Goal: Task Accomplishment & Management: Complete application form

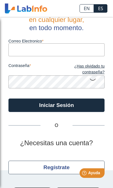
scroll to position [17, 0]
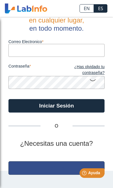
click at [55, 167] on button "Regístrate" at bounding box center [56, 167] width 96 height 13
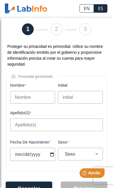
click at [42, 94] on input "Nombre" at bounding box center [32, 97] width 45 height 13
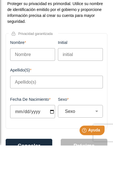
type input "[PERSON_NAME]"
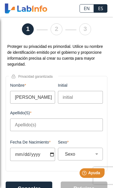
click at [83, 101] on input "initial" at bounding box center [80, 97] width 45 height 13
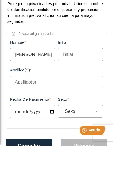
click at [53, 118] on input "Apellido(s)" at bounding box center [56, 124] width 93 height 13
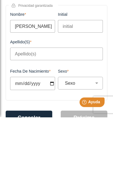
type input "[PERSON_NAME]"
type input "[DATE]"
select select
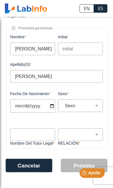
scroll to position [71, 0]
click at [43, 103] on input "[DATE]" at bounding box center [32, 105] width 45 height 13
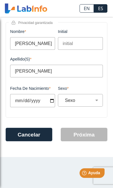
type input "[DATE]"
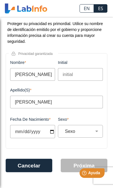
click at [95, 132] on select "Sexo Masculino Femenino" at bounding box center [83, 130] width 40 height 5
select select "F"
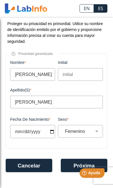
click at [71, 165] on button "Próxima" at bounding box center [84, 164] width 47 height 13
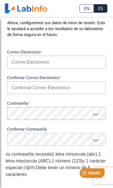
click at [77, 62] on input "Correo Electronico" at bounding box center [56, 62] width 99 height 13
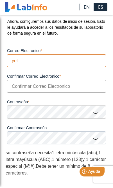
type input "[PERSON_NAME]"
type input "[EMAIL_ADDRESS][DOMAIN_NAME]"
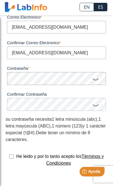
scroll to position [74, 0]
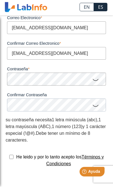
type input "[EMAIL_ADDRESS][DOMAIN_NAME]"
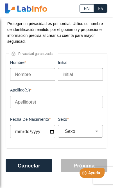
scroll to position [50, 0]
click at [42, 96] on input "Apellido(s)" at bounding box center [56, 102] width 93 height 13
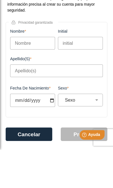
scroll to position [33, 0]
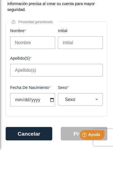
click at [43, 74] on input "Nombre" at bounding box center [32, 80] width 45 height 13
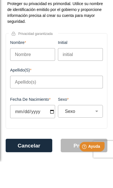
type input "[PERSON_NAME]"
click at [87, 79] on input "initial" at bounding box center [80, 80] width 45 height 13
click at [59, 102] on input "Apellido(s)" at bounding box center [56, 108] width 93 height 13
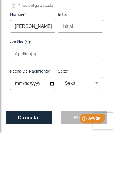
type input "[PERSON_NAME]"
type input "[DATE]"
select select
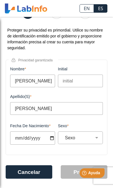
type input "[DATE]"
click at [90, 140] on select "Sexo Masculino Femenino" at bounding box center [83, 137] width 40 height 5
select select "F"
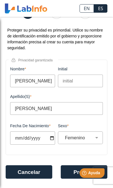
click at [69, 173] on html "Help [PERSON_NAME]" at bounding box center [85, 172] width 44 height 12
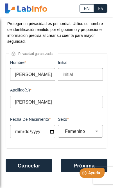
scroll to position [41, 0]
click at [76, 162] on button "Próxima" at bounding box center [84, 164] width 47 height 13
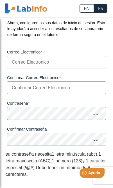
click at [81, 68] on input "Correo Electronico" at bounding box center [56, 62] width 99 height 13
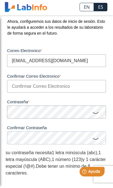
type input "[EMAIL_ADDRESS][DOMAIN_NAME]"
click at [60, 88] on input "Confirmar Correo Electronico" at bounding box center [56, 87] width 99 height 13
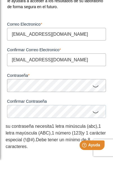
type input "[EMAIL_ADDRESS][DOMAIN_NAME]"
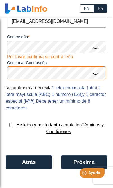
scroll to position [108, 0]
click at [76, 164] on button "Próxima" at bounding box center [84, 161] width 47 height 13
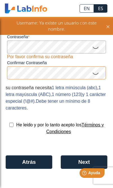
click at [10, 123] on input "checkbox" at bounding box center [11, 124] width 4 height 4
checkbox input "true"
click at [74, 160] on button "Next" at bounding box center [84, 161] width 47 height 13
click at [72, 160] on button "Next" at bounding box center [84, 161] width 47 height 13
click at [40, 161] on button "Atrás" at bounding box center [29, 161] width 47 height 13
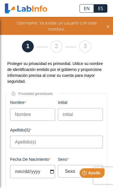
scroll to position [0, 0]
click at [108, 28] on icon at bounding box center [108, 26] width 4 height 6
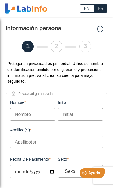
scroll to position [0, 0]
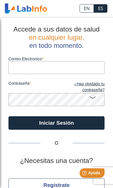
click at [62, 62] on input "Correo Electronico" at bounding box center [56, 67] width 96 height 13
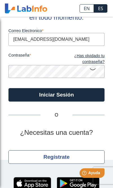
scroll to position [30, 0]
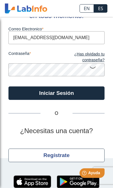
type input "[EMAIL_ADDRESS][DOMAIN_NAME]"
click at [91, 56] on link "¿Has olvidado tu contraseña?" at bounding box center [80, 57] width 48 height 12
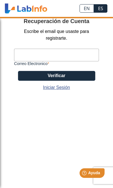
scroll to position [25, 0]
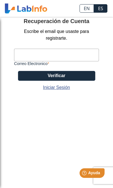
click at [64, 49] on input "Correo Electronico" at bounding box center [56, 55] width 85 height 13
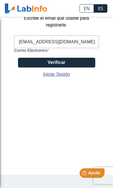
type input "[EMAIL_ADDRESS][DOMAIN_NAME]"
click at [76, 64] on button "Verificar" at bounding box center [56, 63] width 77 height 10
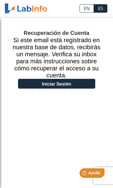
scroll to position [0, 0]
